Goal: Task Accomplishment & Management: Manage account settings

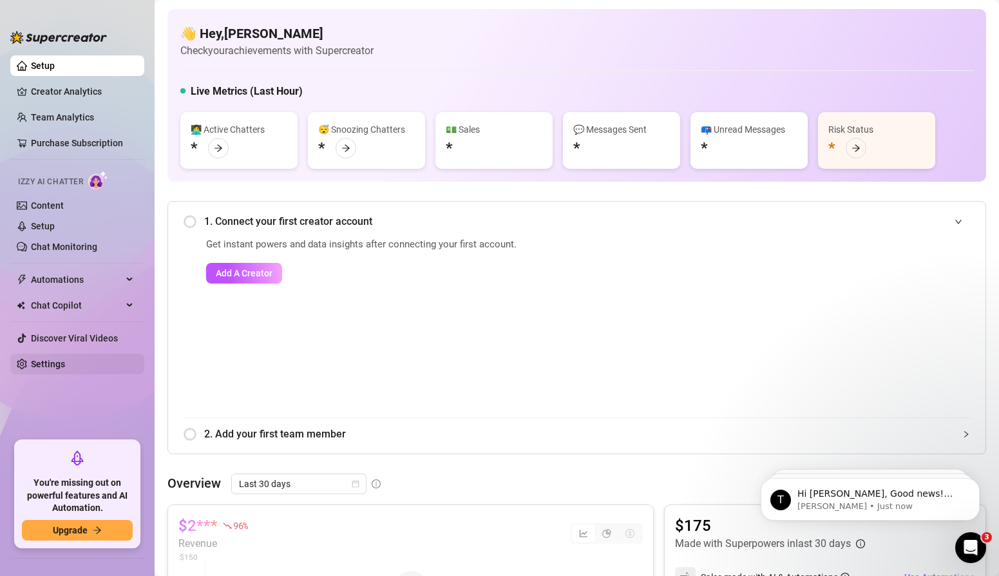
click at [65, 366] on link "Settings" at bounding box center [48, 364] width 34 height 10
